Goal: Communication & Community: Ask a question

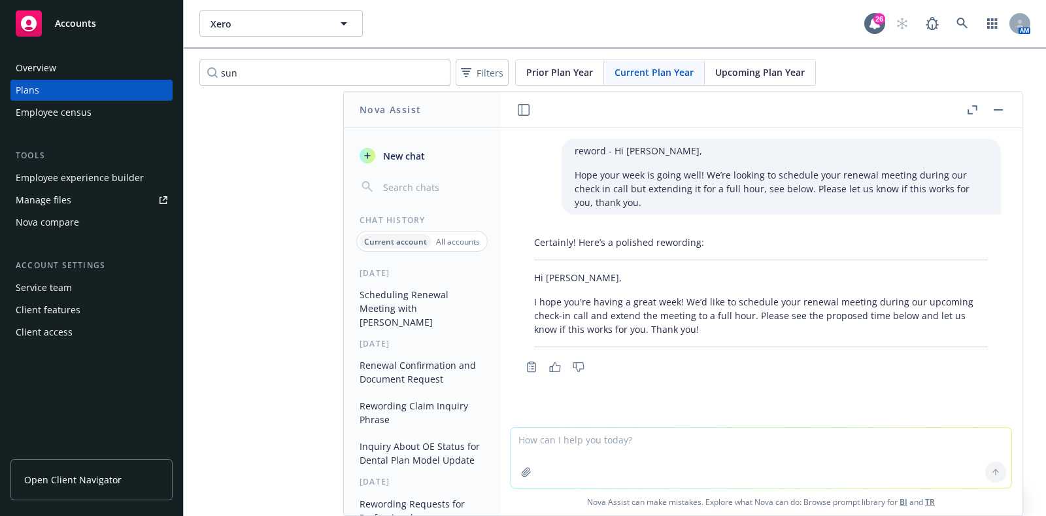
click at [652, 452] on textarea at bounding box center [761, 458] width 501 height 60
paste textarea "[PERSON_NAME], Can you please escalate this? We were told that they were and to…"
type textarea "reword - [PERSON_NAME], Can you please escalate this? We were told that they we…"
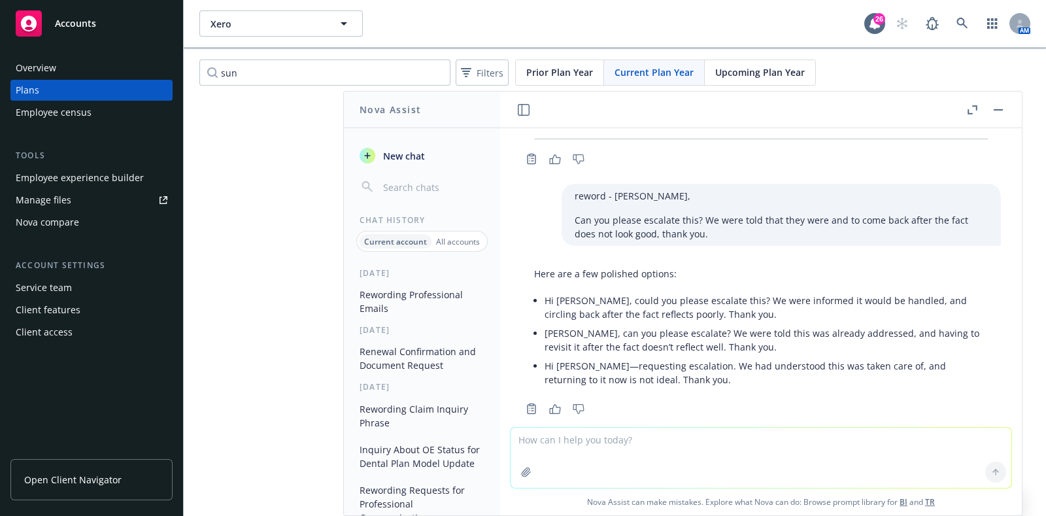
scroll to position [229, 0]
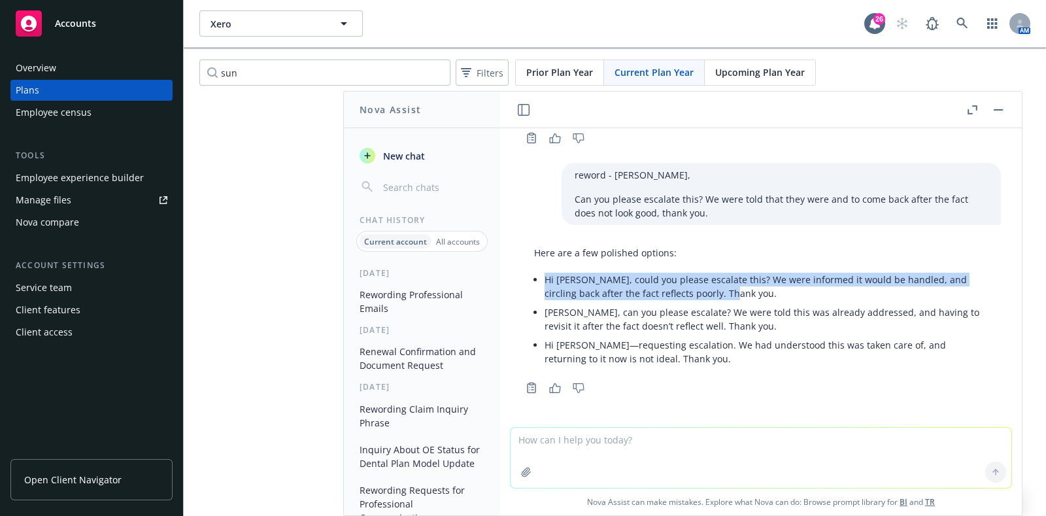
drag, startPoint x: 732, startPoint y: 292, endPoint x: 539, endPoint y: 281, distance: 193.8
click at [539, 281] on div "Here are a few polished options: Hi [PERSON_NAME], could you please escalate th…" at bounding box center [761, 307] width 480 height 133
copy p "Hi [PERSON_NAME], could you please escalate this? We were informed it would be …"
